Goal: Information Seeking & Learning: Learn about a topic

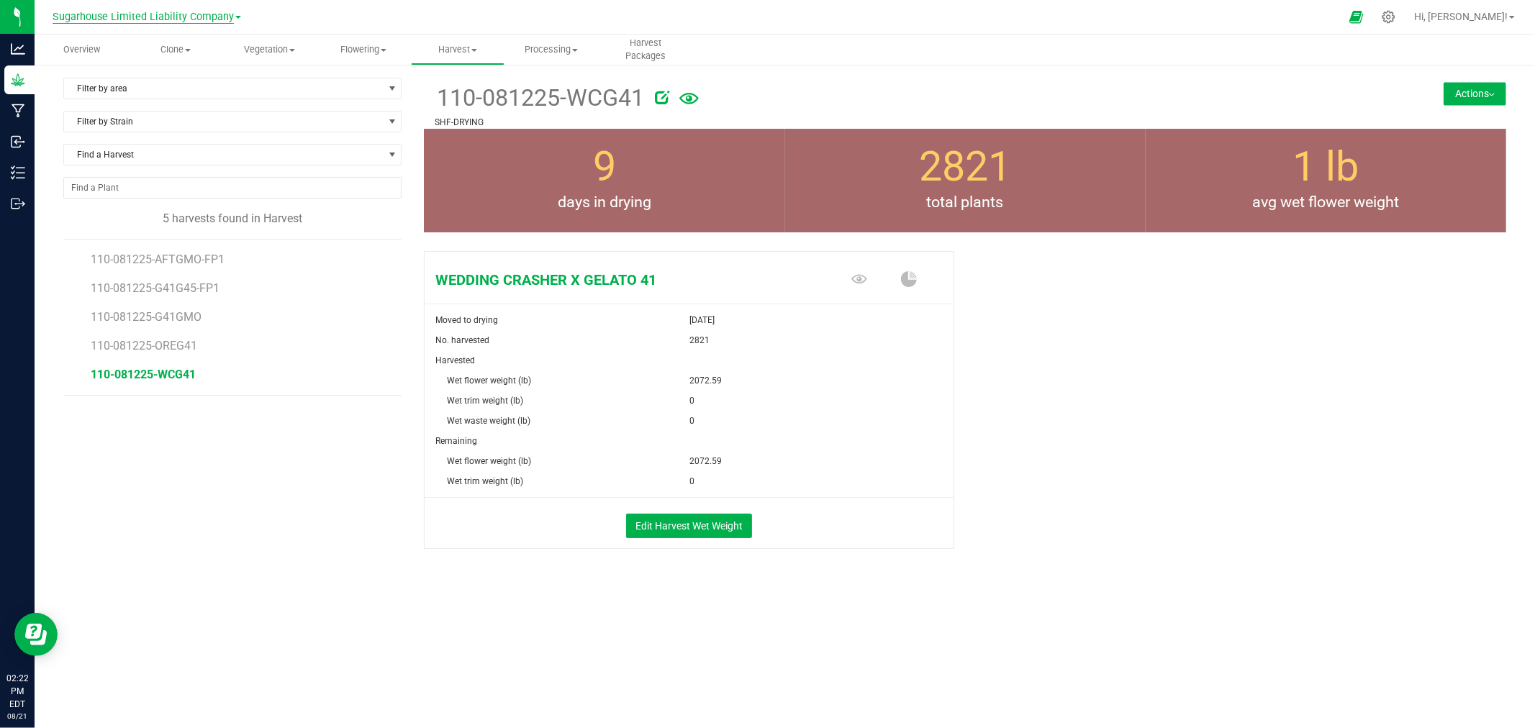
click at [155, 19] on span "Sugarhouse Limited Liability Company" at bounding box center [143, 17] width 181 height 13
click at [168, 99] on link "Pre Process Inc" at bounding box center [147, 108] width 210 height 19
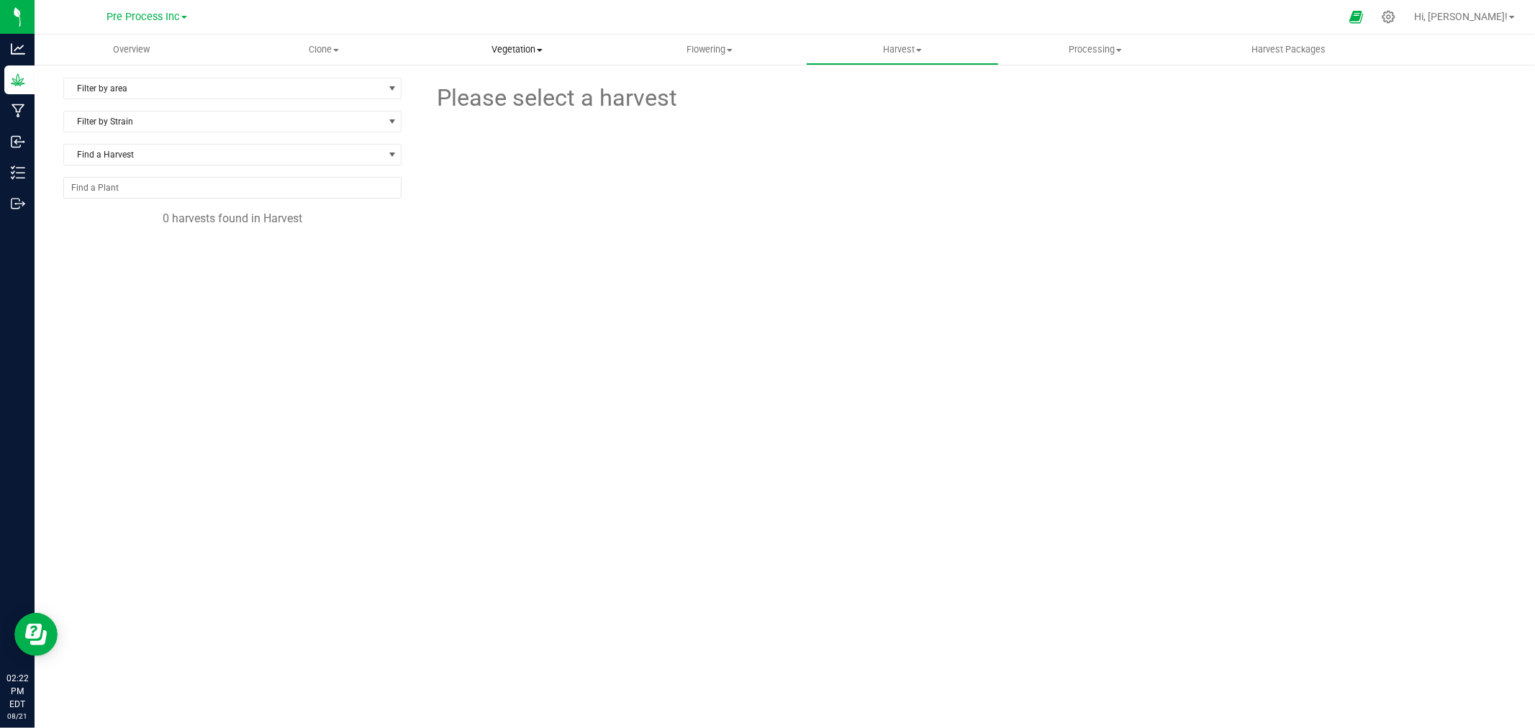
click at [544, 53] on span "Vegetation" at bounding box center [516, 49] width 191 height 13
click at [532, 82] on li "Veg groups" at bounding box center [516, 86] width 193 height 17
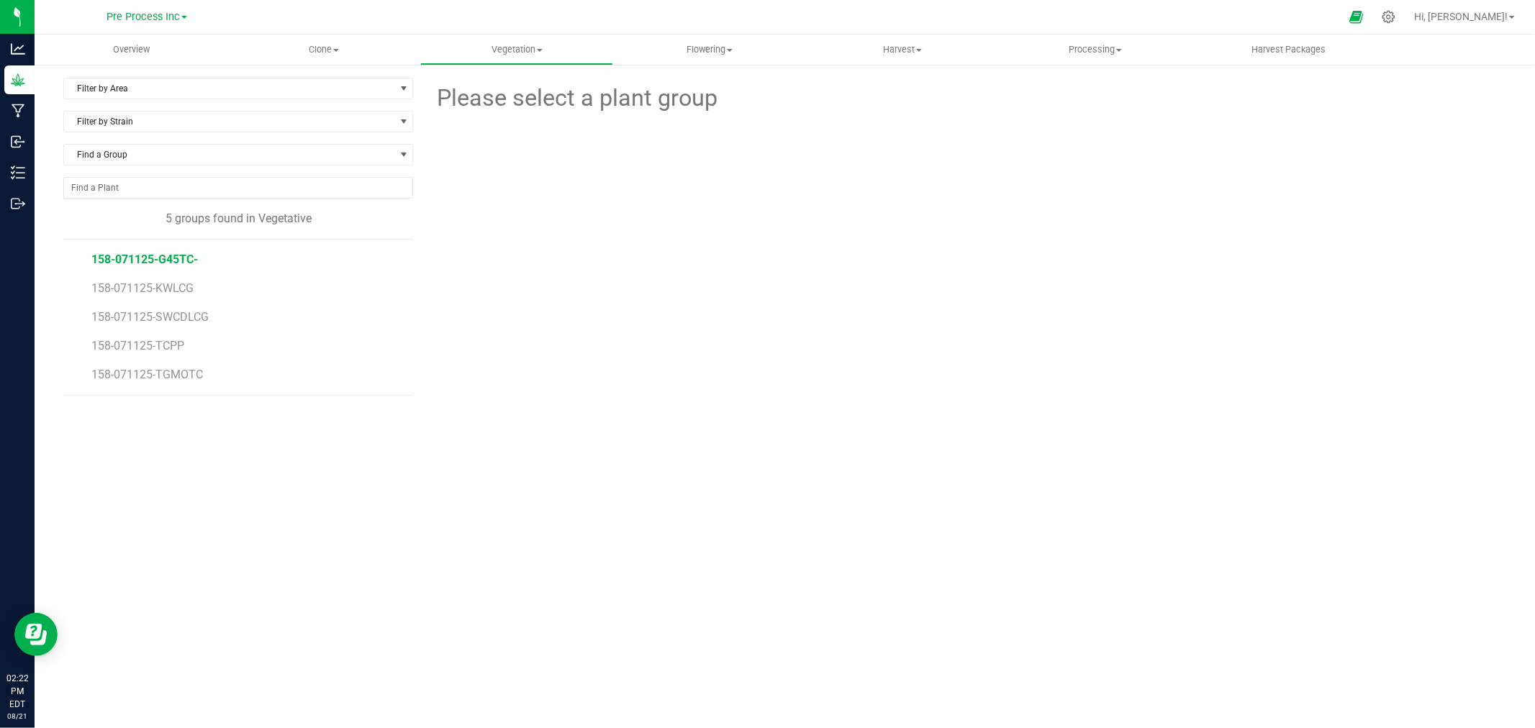
click at [131, 256] on span "158-071125-G45TC-" at bounding box center [144, 260] width 106 height 14
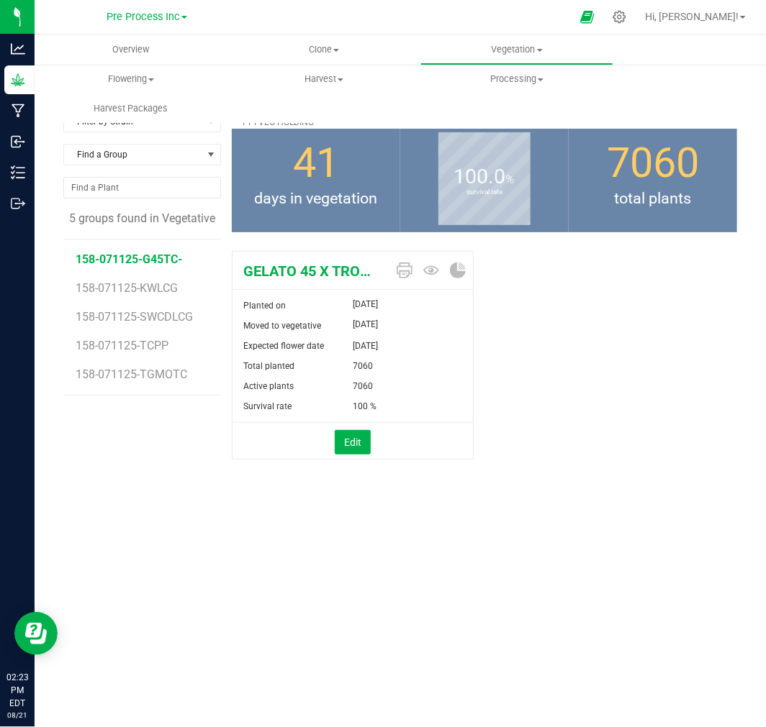
click at [314, 561] on div "Overview Clone Create plants Cloning groups Cloning plants Apply to plants Vege…" at bounding box center [400, 381] width 731 height 693
click at [168, 284] on span "158-071125-KWLCG" at bounding box center [129, 288] width 106 height 14
click at [187, 314] on span "158-071125-SWCDLCG" at bounding box center [136, 317] width 120 height 14
click at [148, 353] on li "158-071125-TCPP" at bounding box center [143, 340] width 135 height 29
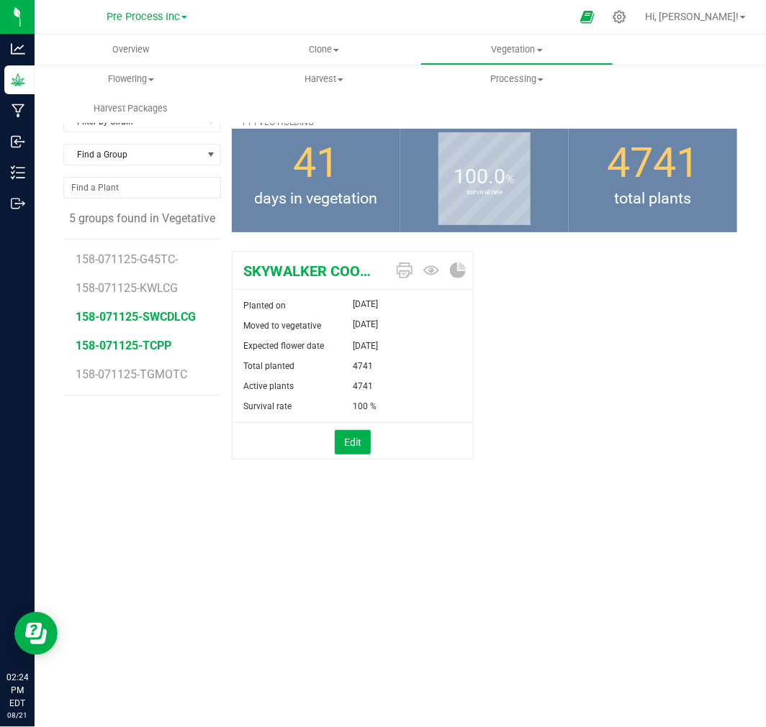
click at [104, 347] on span "158-071125-TCPP" at bounding box center [124, 346] width 96 height 14
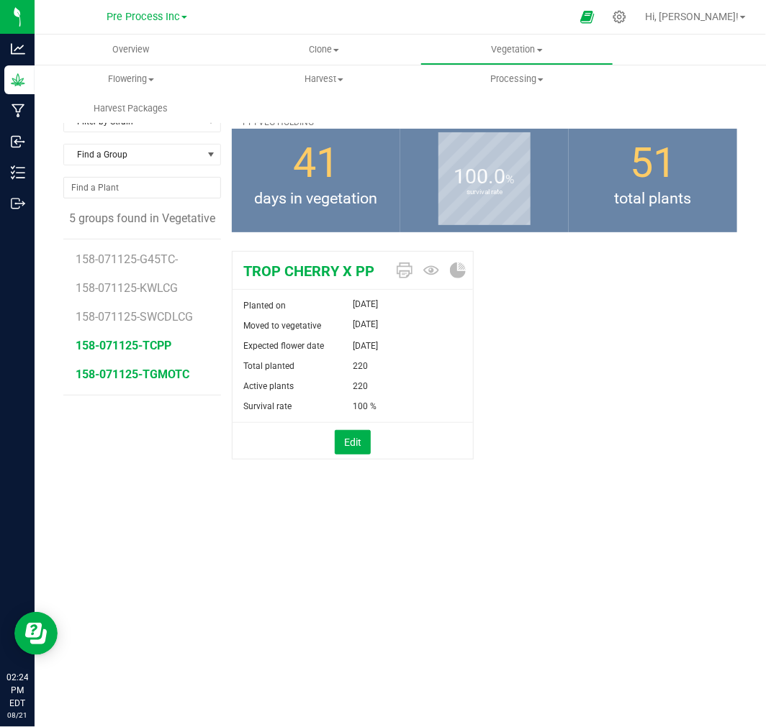
click at [124, 379] on span "158-071125-TGMOTC" at bounding box center [133, 375] width 114 height 14
click at [145, 17] on span "Pre Process Inc" at bounding box center [142, 17] width 73 height 13
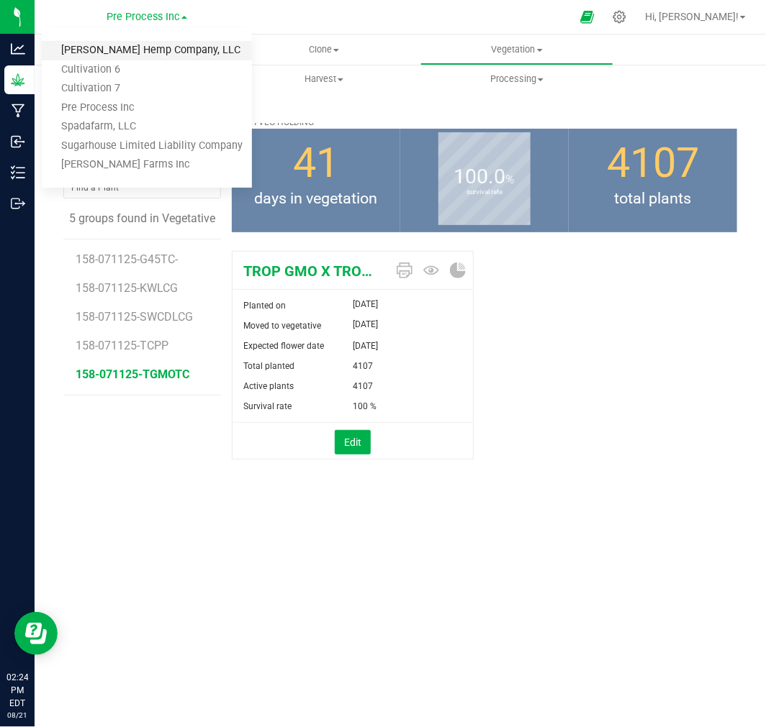
click at [142, 52] on link "[PERSON_NAME] Hemp Company, LLC" at bounding box center [147, 50] width 210 height 19
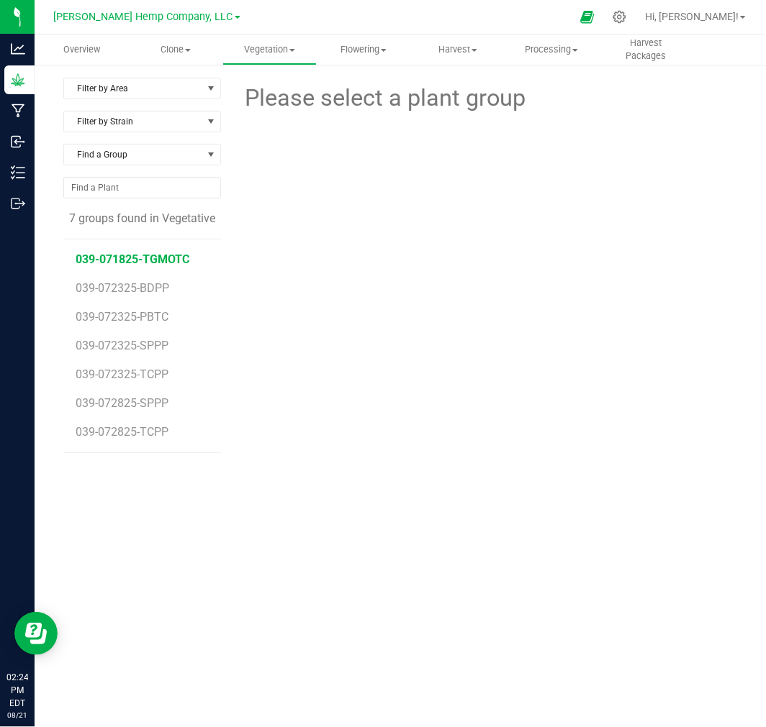
click at [127, 263] on span "039-071825-TGMOTC" at bounding box center [133, 260] width 114 height 14
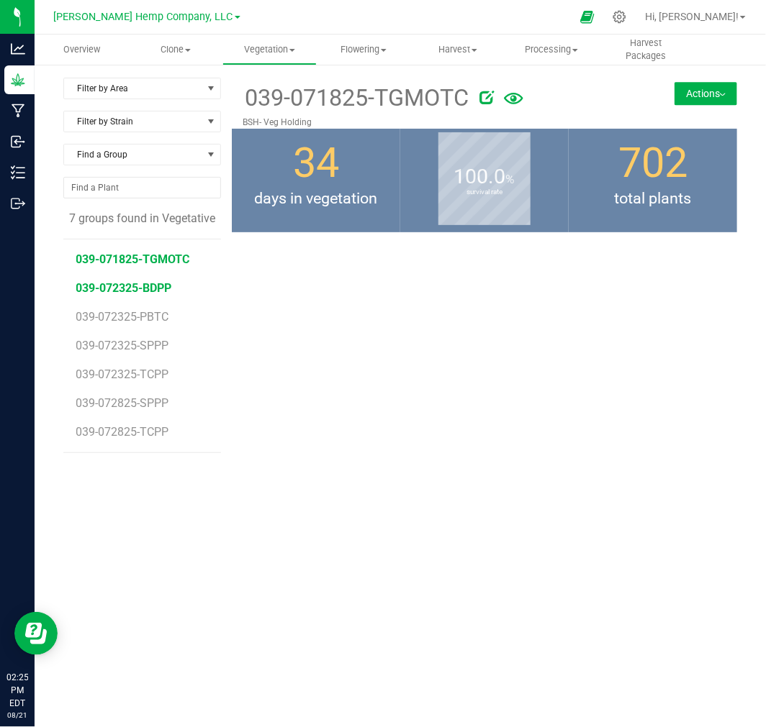
click at [127, 286] on span "039-072325-BDPP" at bounding box center [124, 288] width 96 height 14
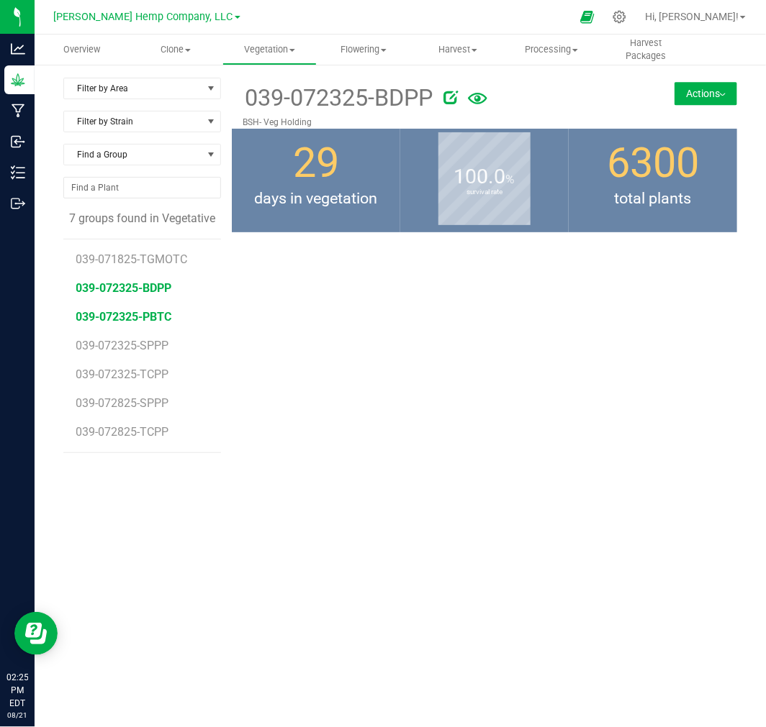
click at [127, 318] on span "039-072325-PBTC" at bounding box center [124, 317] width 96 height 14
click at [128, 339] on span "039-072325-SPPP" at bounding box center [124, 346] width 96 height 14
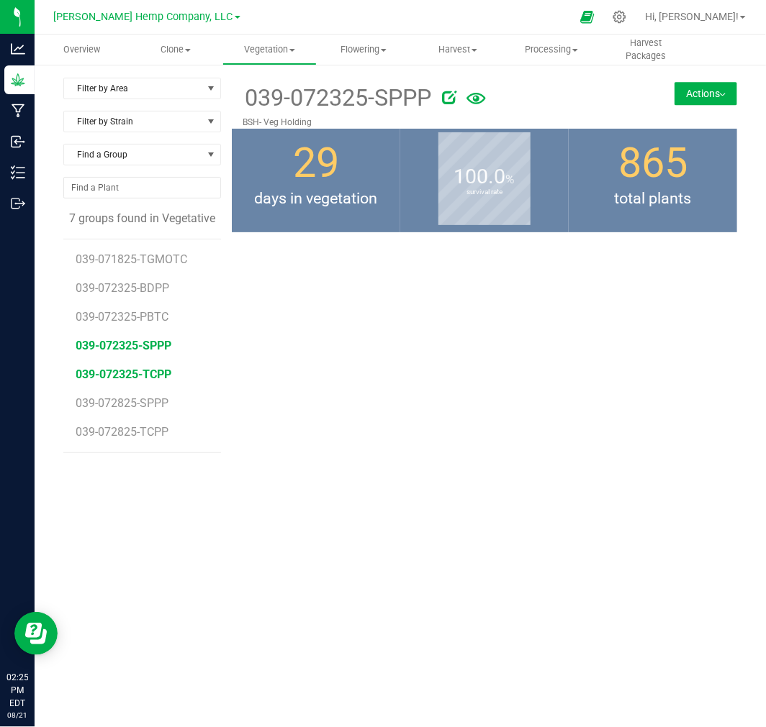
click at [127, 368] on span "039-072325-TCPP" at bounding box center [124, 375] width 96 height 14
click at [128, 407] on span "039-072825-SPPP" at bounding box center [124, 403] width 96 height 14
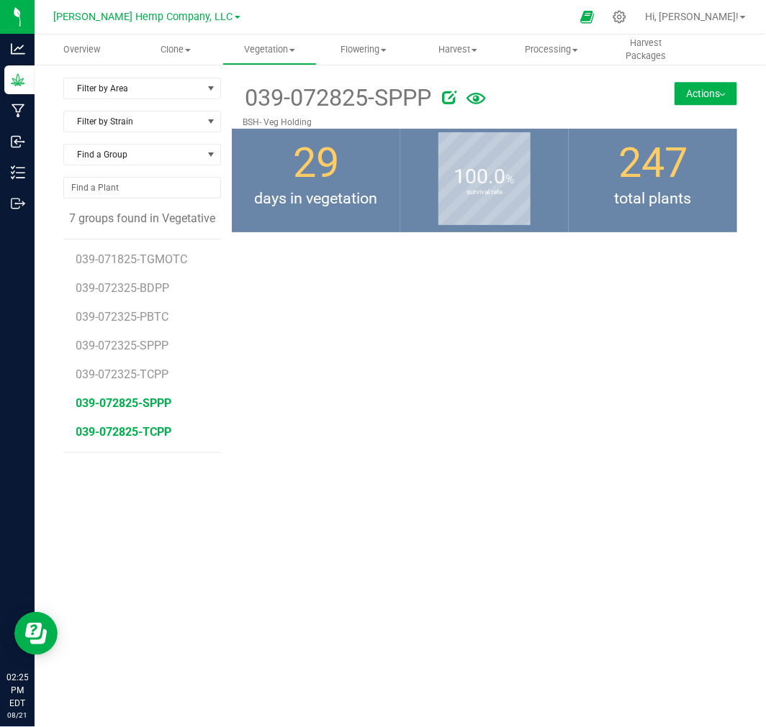
click at [130, 430] on span "039-072825-TCPP" at bounding box center [124, 432] width 96 height 14
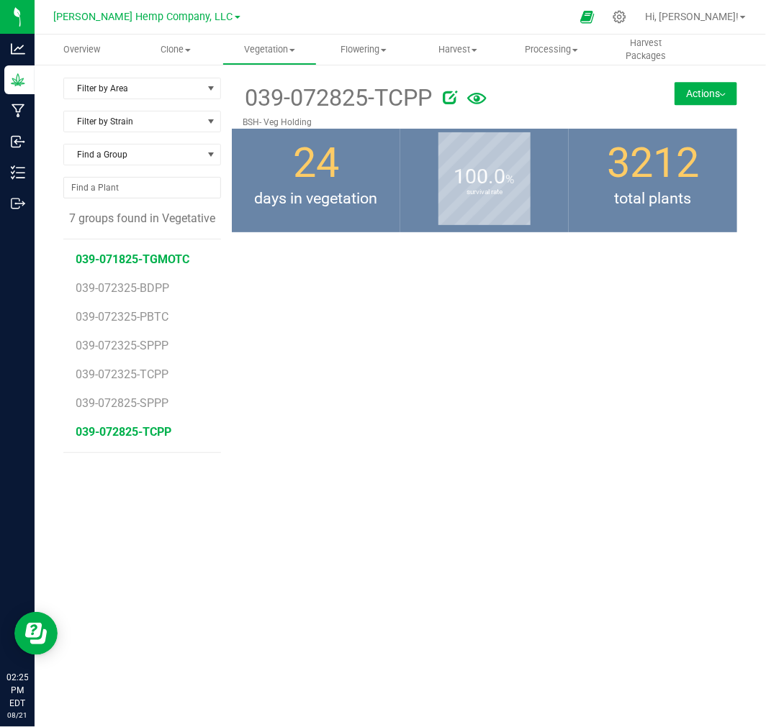
click at [127, 254] on span "039-071825-TGMOTC" at bounding box center [133, 260] width 114 height 14
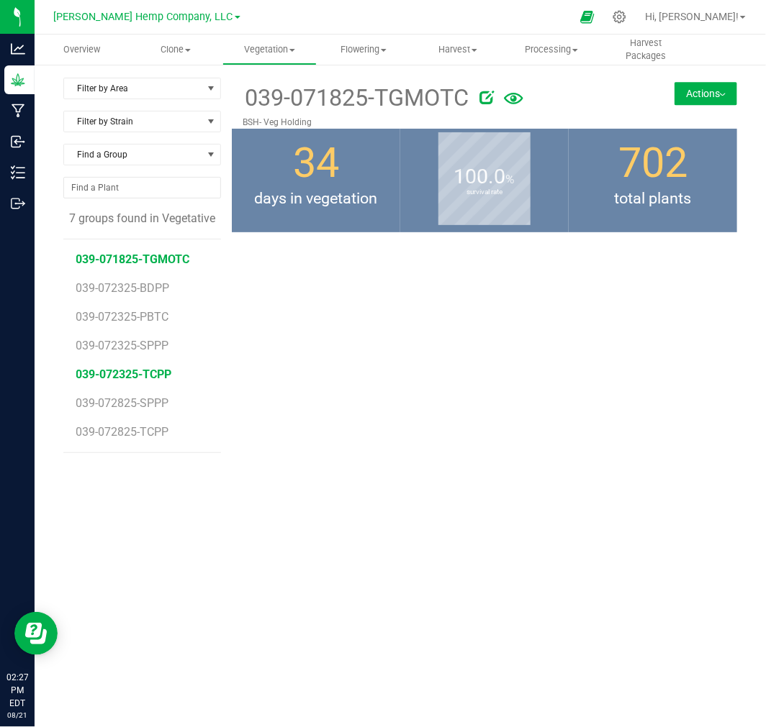
click at [163, 368] on span "039-072325-TCPP" at bounding box center [124, 375] width 96 height 14
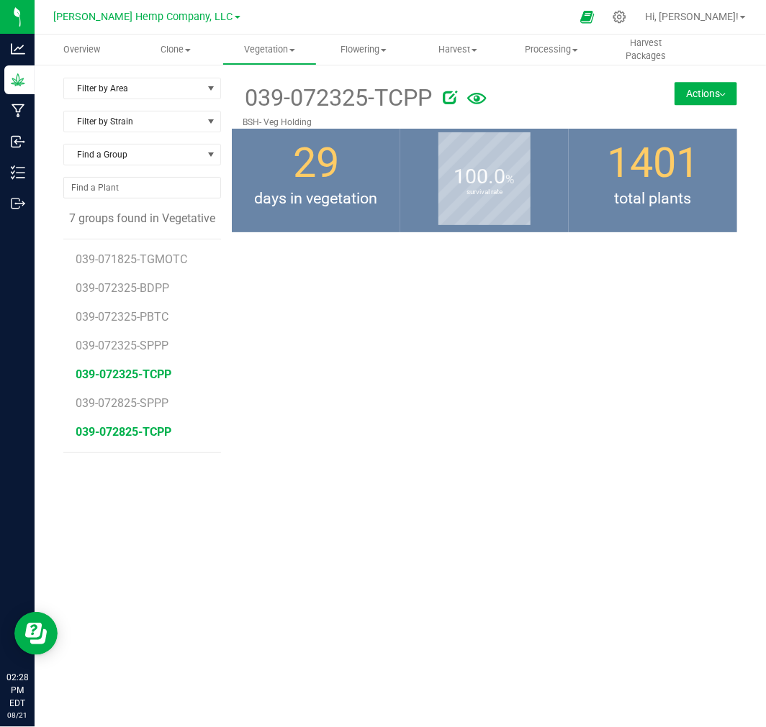
click at [141, 426] on span "039-072825-TCPP" at bounding box center [124, 432] width 96 height 14
click at [154, 261] on span "039-071825-TGMOTC" at bounding box center [133, 260] width 114 height 14
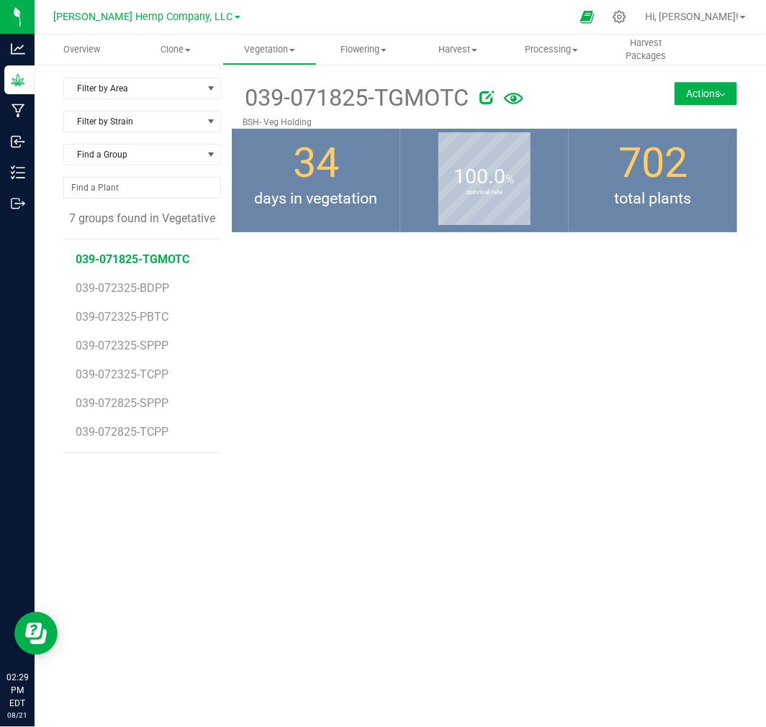
click at [157, 276] on li "039-072325-BDPP" at bounding box center [143, 282] width 135 height 29
click at [149, 291] on span "039-072325-BDPP" at bounding box center [124, 288] width 96 height 14
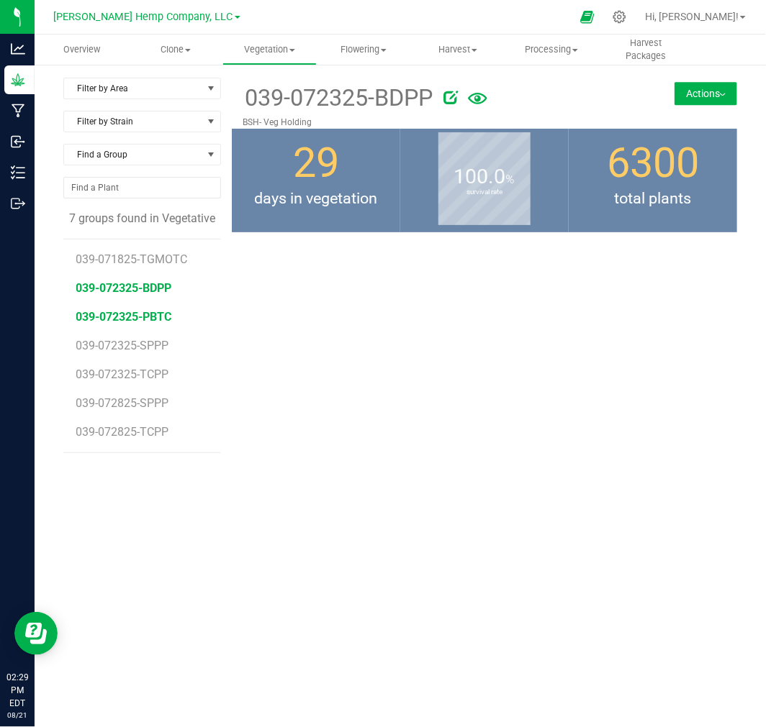
click at [120, 319] on span "039-072325-PBTC" at bounding box center [124, 317] width 96 height 14
click at [155, 341] on span "039-072325-SPPP" at bounding box center [124, 346] width 96 height 14
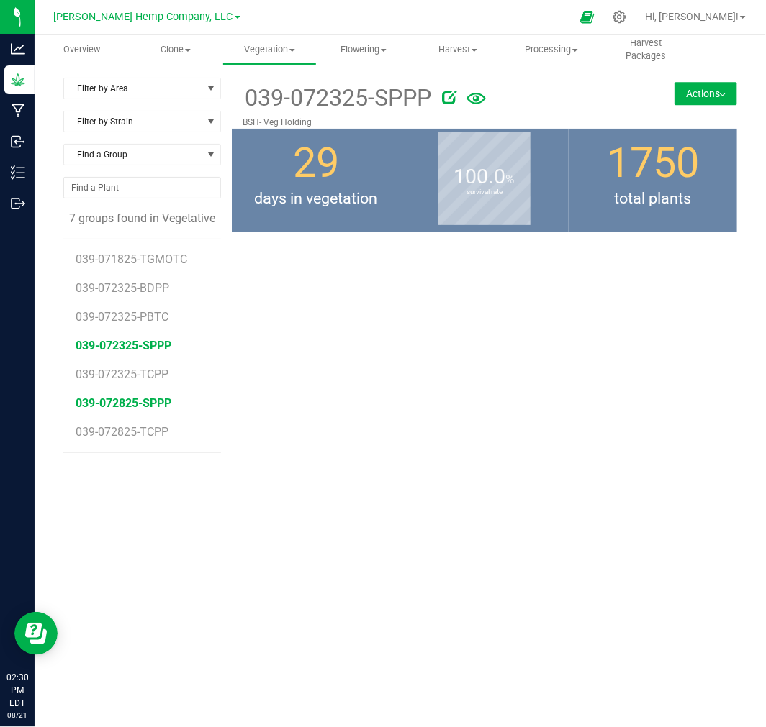
click at [141, 399] on span "039-072825-SPPP" at bounding box center [124, 403] width 96 height 14
click at [141, 371] on span "039-072325-TCPP" at bounding box center [124, 375] width 96 height 14
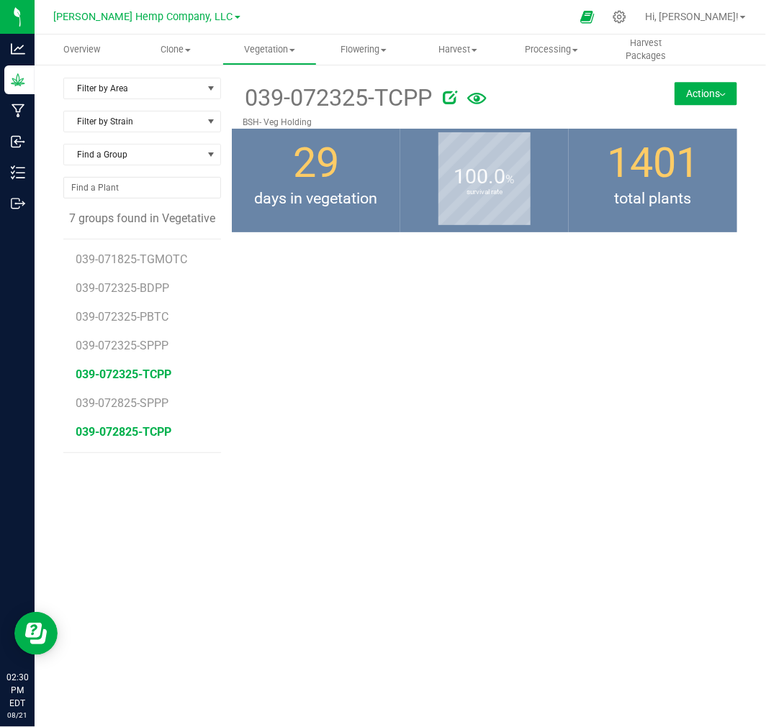
click at [135, 437] on span "039-072825-TCPP" at bounding box center [124, 432] width 96 height 14
